Goal: Find specific fact

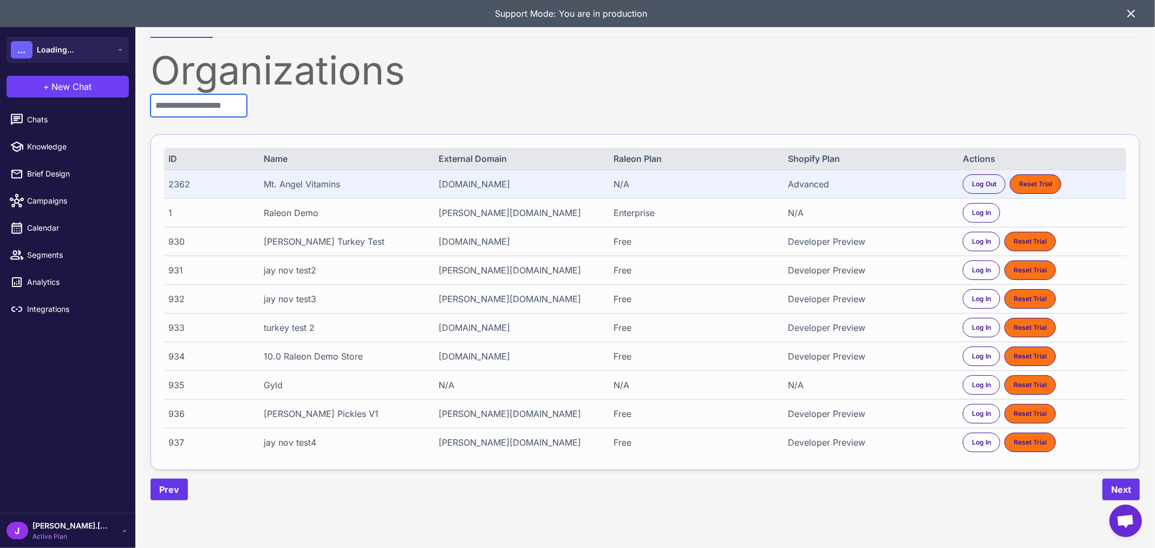
click at [233, 104] on input "text" at bounding box center [199, 105] width 96 height 23
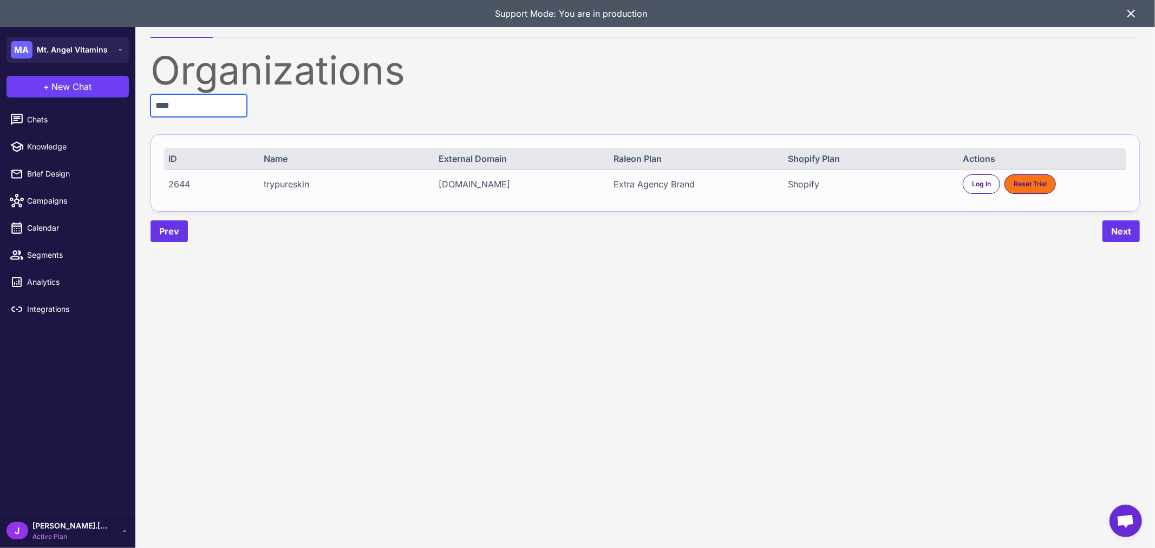
type input "****"
click at [174, 184] on div "2644" at bounding box center [208, 184] width 80 height 13
copy div "2644"
